Goal: Transaction & Acquisition: Purchase product/service

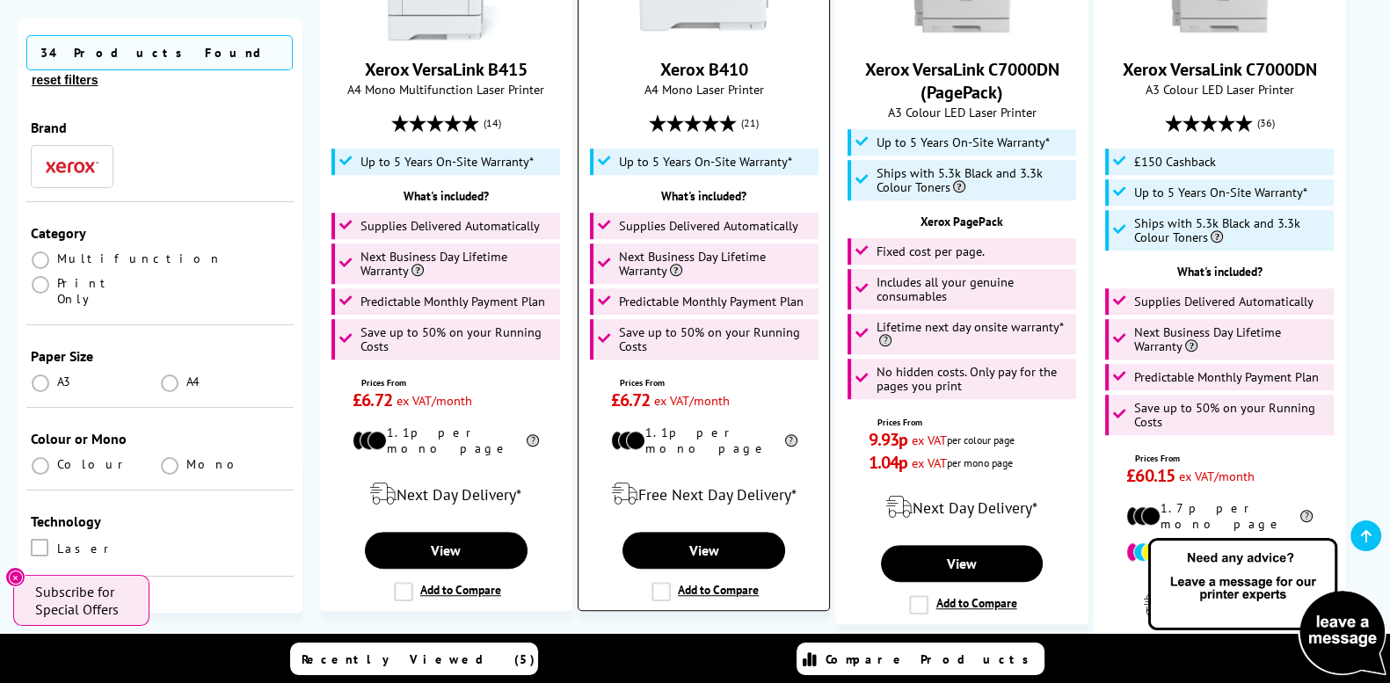
scroll to position [1612, 0]
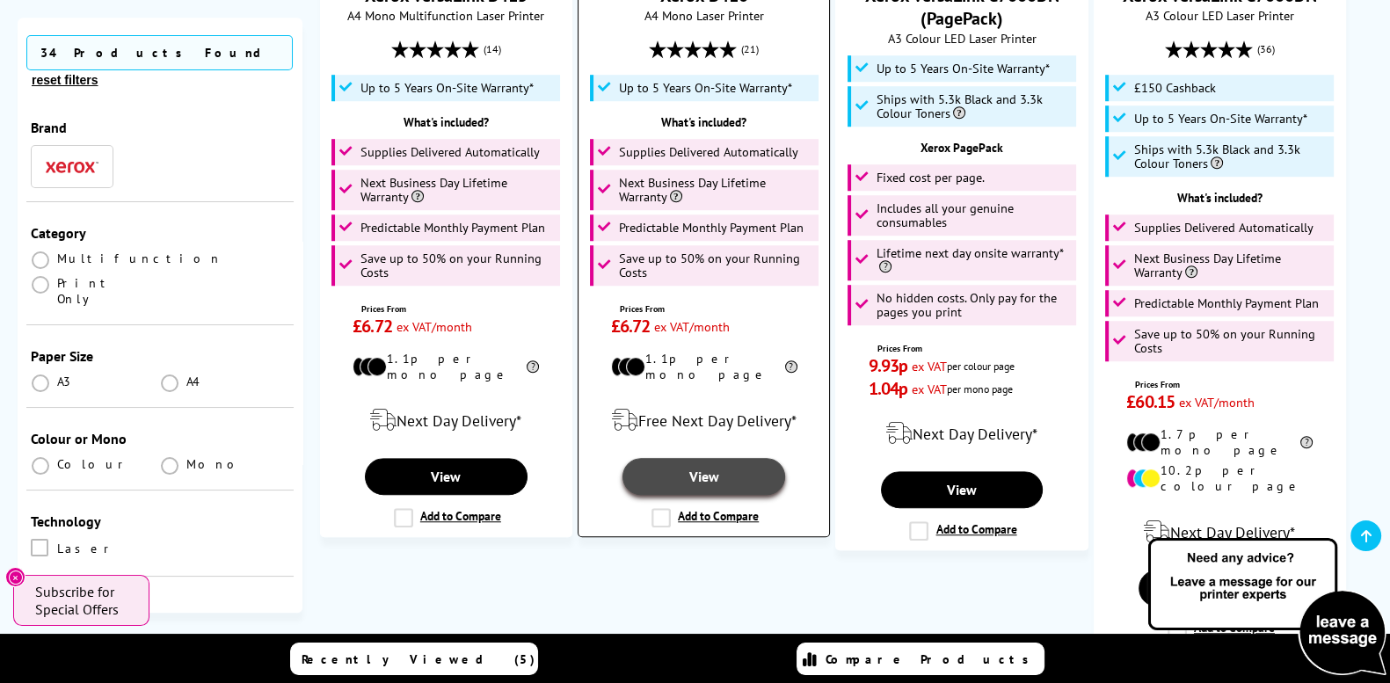
click at [701, 463] on link "View" at bounding box center [704, 476] width 163 height 37
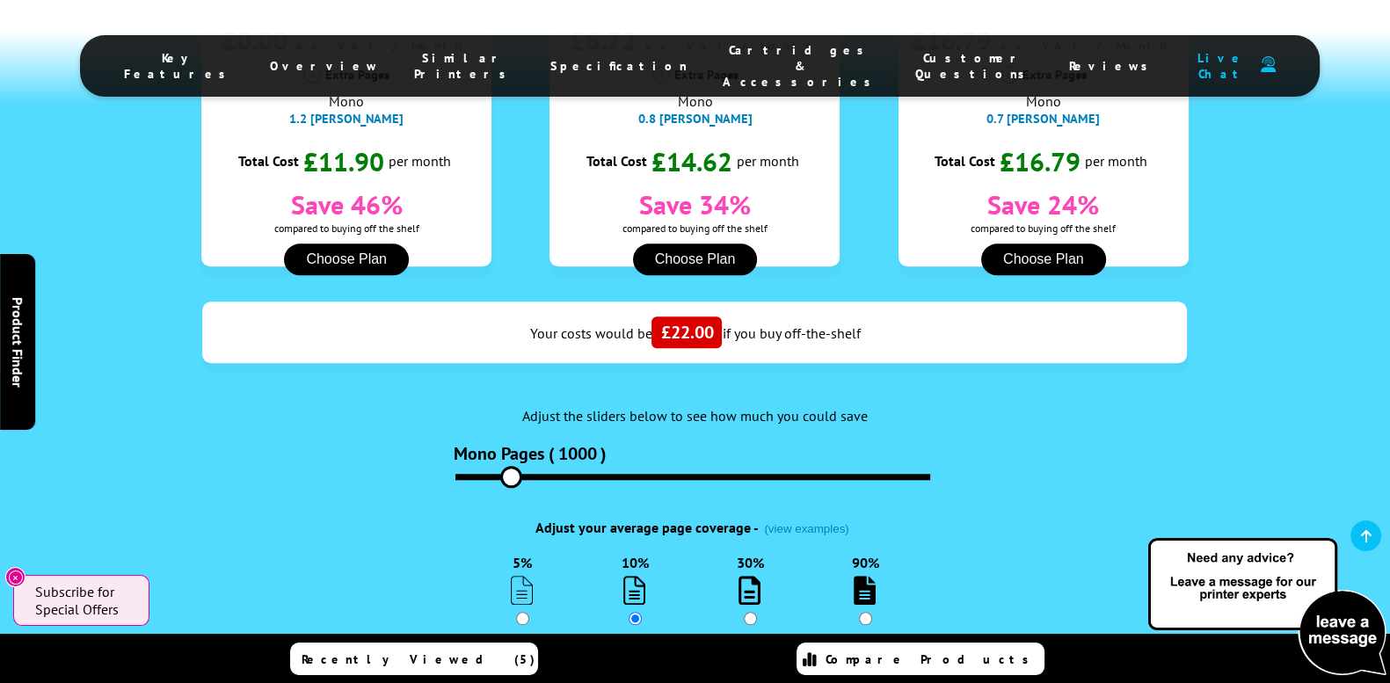
scroll to position [1979, 0]
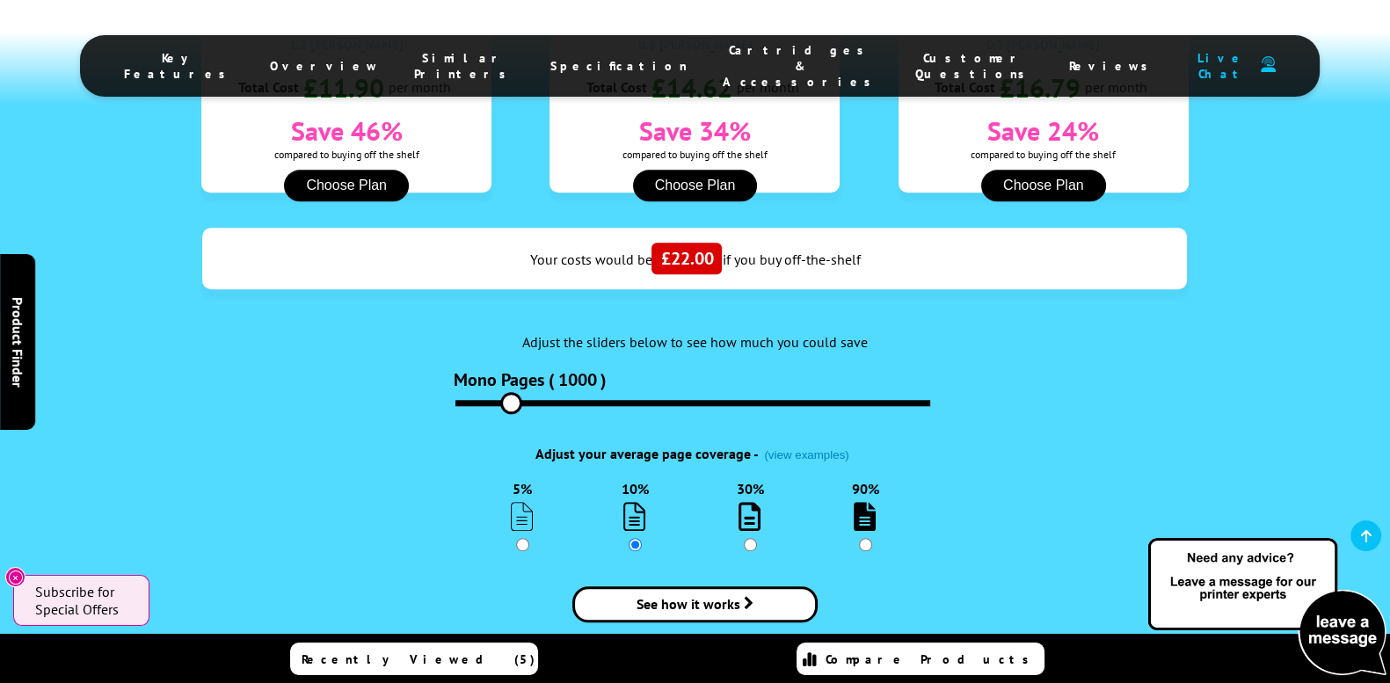
click at [743, 502] on img at bounding box center [750, 516] width 22 height 29
click at [744, 538] on input "30%" at bounding box center [750, 544] width 13 height 13
radio input "true"
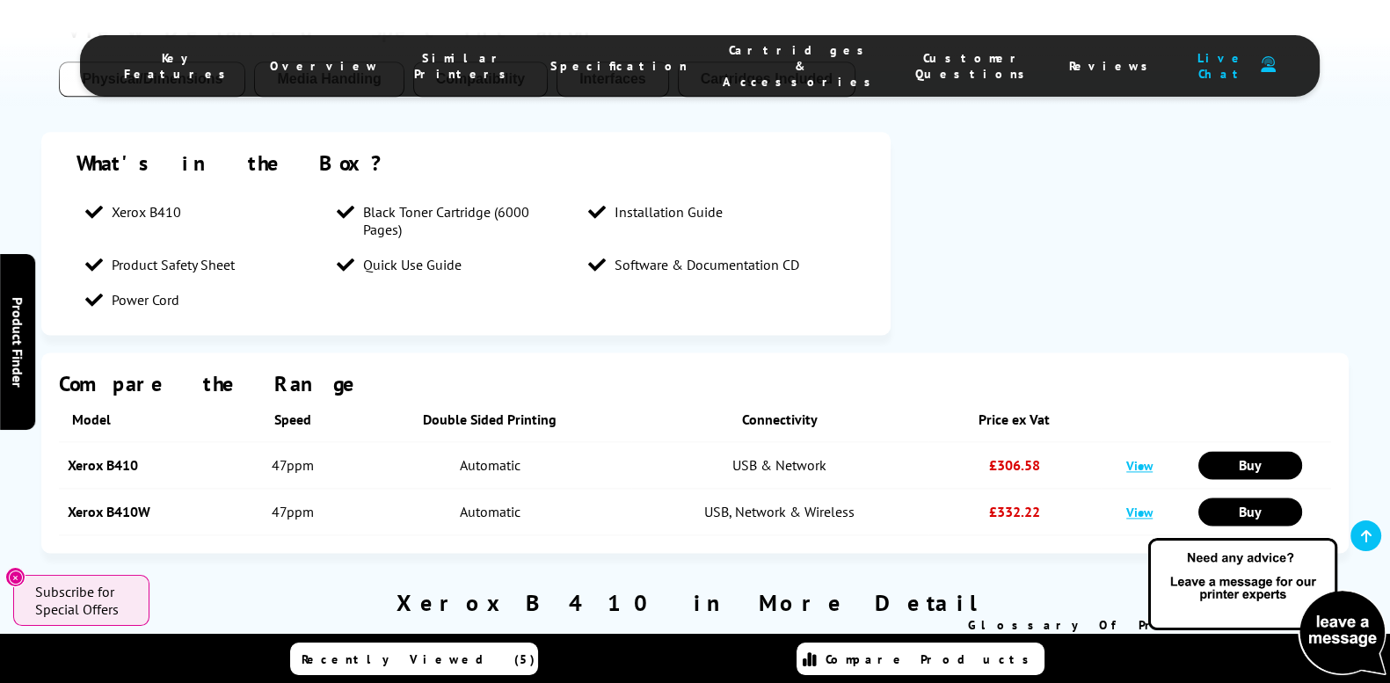
scroll to position [2931, 0]
